Goal: Transaction & Acquisition: Download file/media

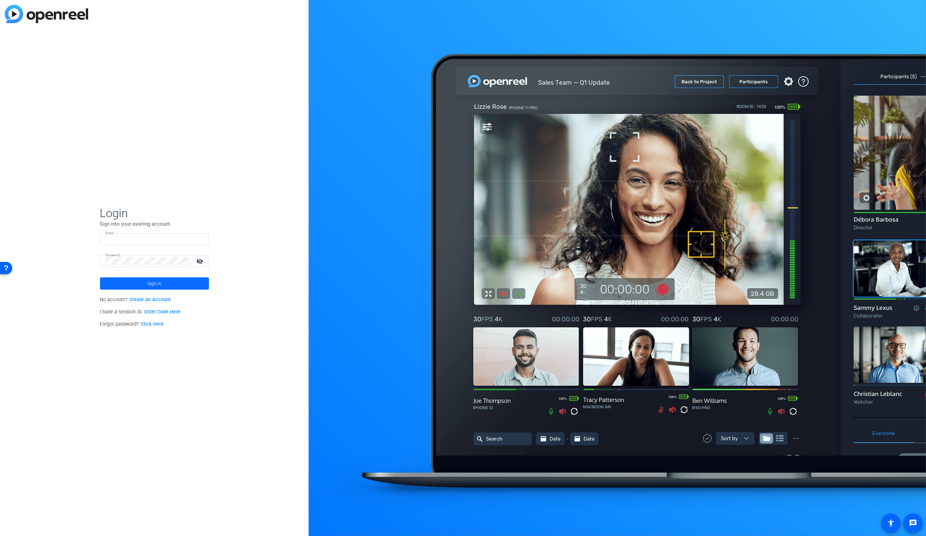
type input "[EMAIL_ADDRESS][DOMAIN_NAME]"
click at [180, 279] on span at bounding box center [154, 283] width 109 height 16
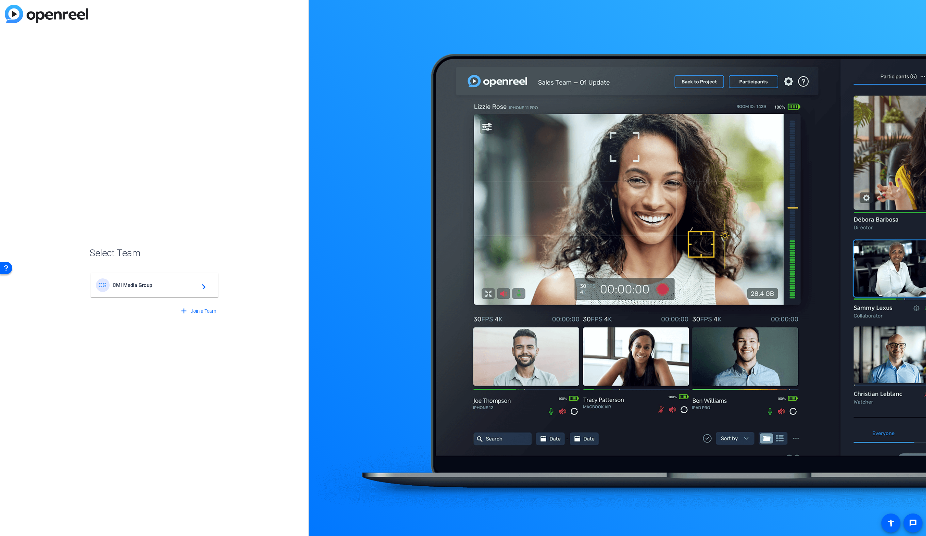
click at [146, 282] on span "CMI Media Group" at bounding box center [155, 285] width 85 height 6
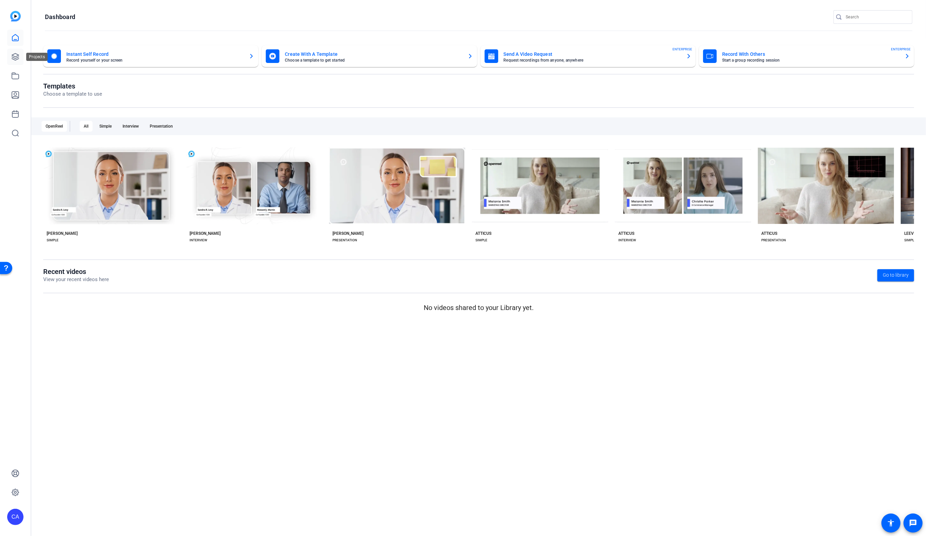
click at [19, 62] on link at bounding box center [15, 57] width 16 height 16
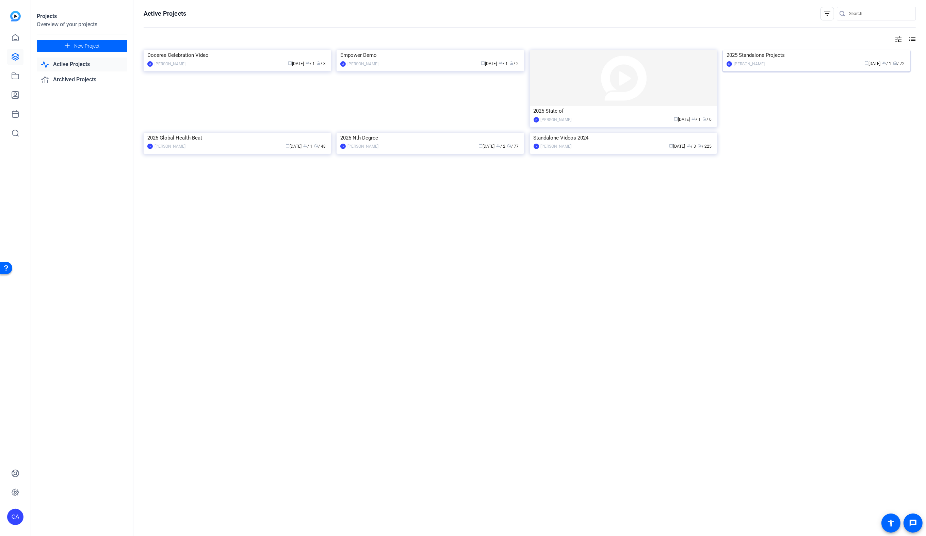
click at [827, 50] on img at bounding box center [817, 50] width 188 height 0
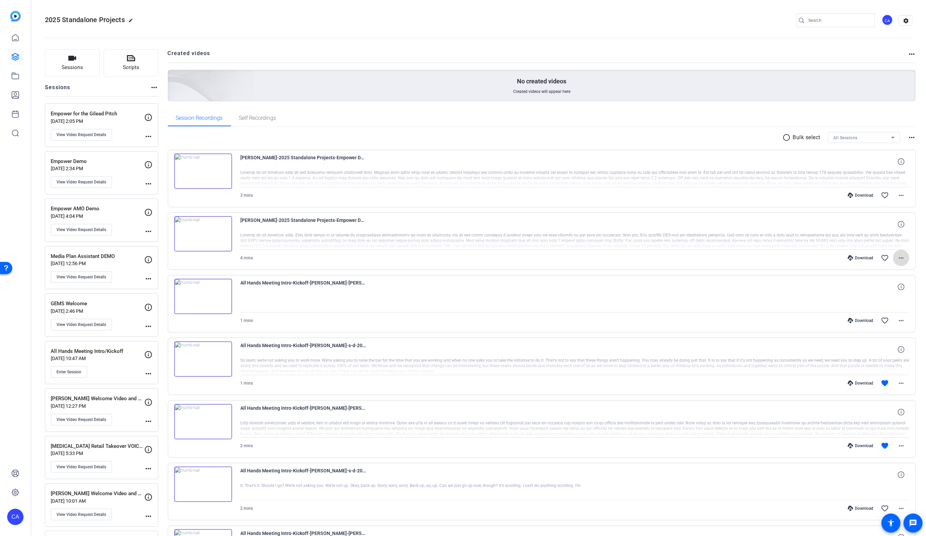
click at [901, 259] on mat-icon "more_horiz" at bounding box center [901, 258] width 8 height 8
click at [888, 285] on span "Download MP4" at bounding box center [884, 288] width 41 height 8
